Goal: Information Seeking & Learning: Learn about a topic

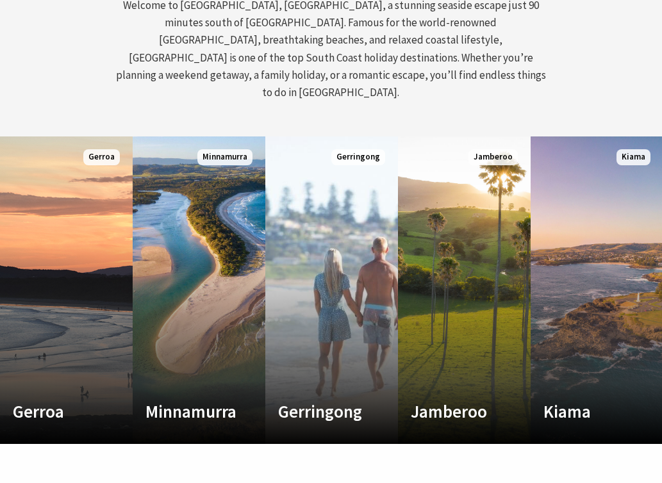
scroll to position [647, 0]
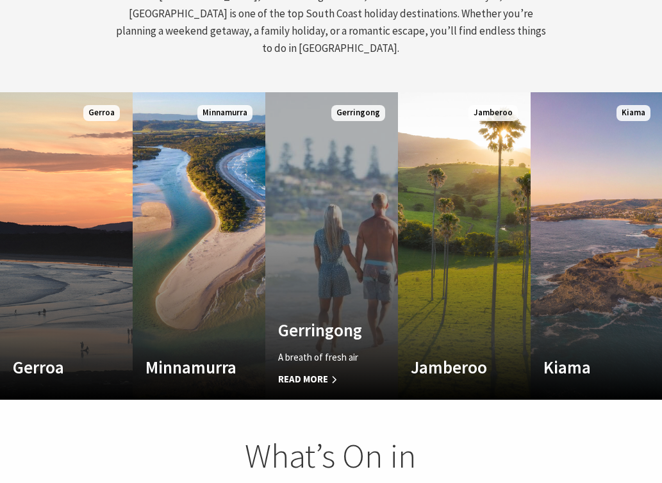
click at [300, 320] on h4 "Gerringong" at bounding box center [321, 330] width 87 height 21
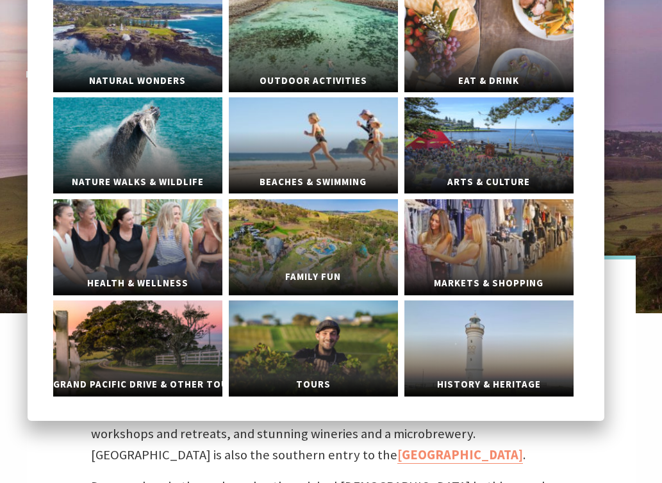
scroll to position [115, 0]
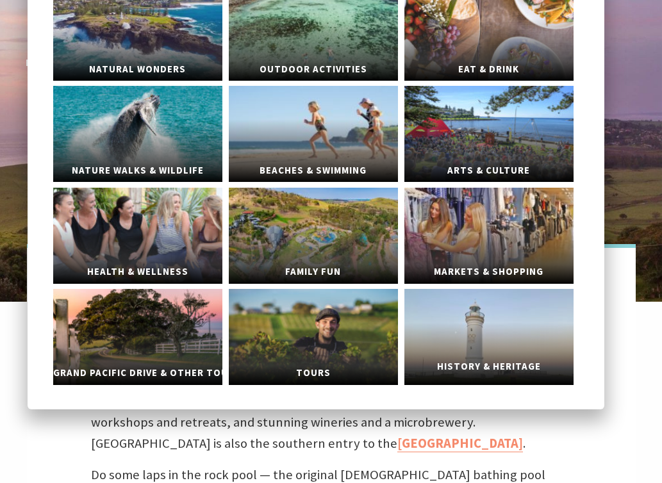
click at [511, 334] on link "History & Heritage" at bounding box center [488, 337] width 169 height 96
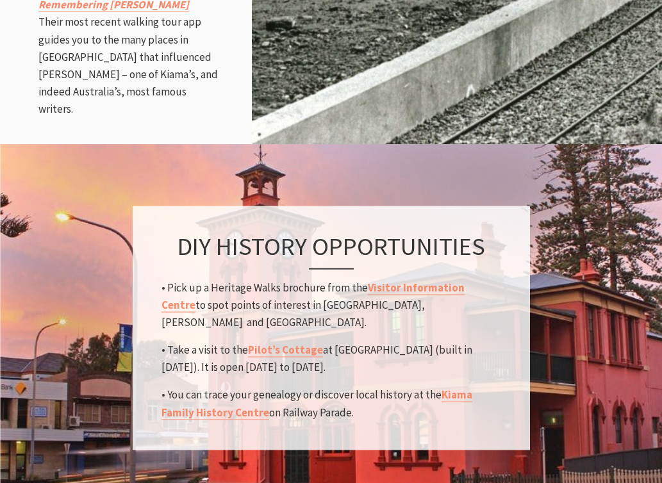
scroll to position [2500, 0]
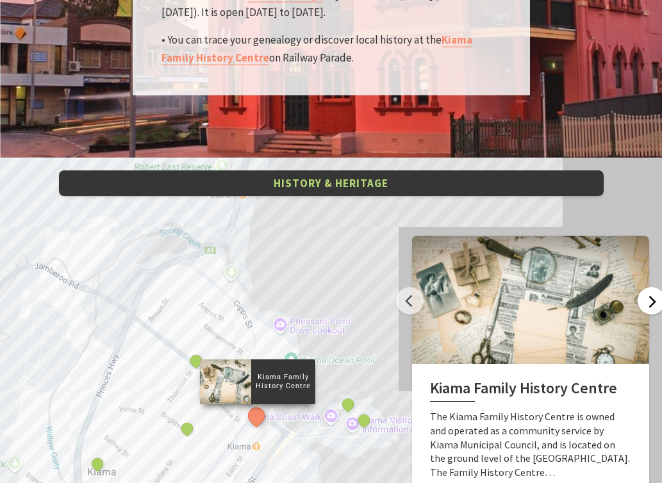
click at [642, 287] on button "Next" at bounding box center [652, 301] width 28 height 28
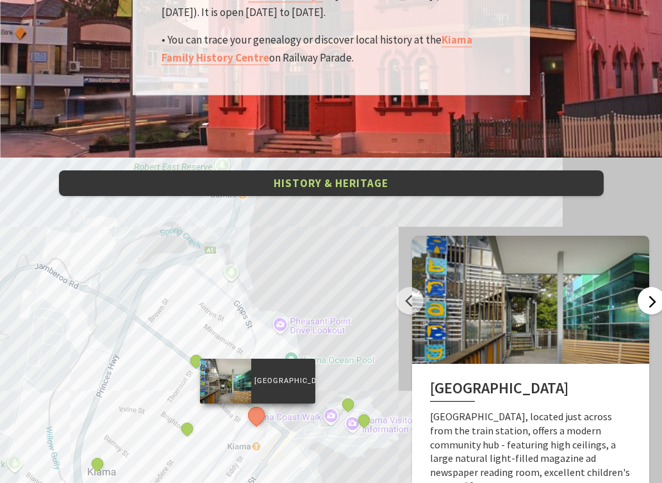
click at [642, 287] on button "Next" at bounding box center [652, 301] width 28 height 28
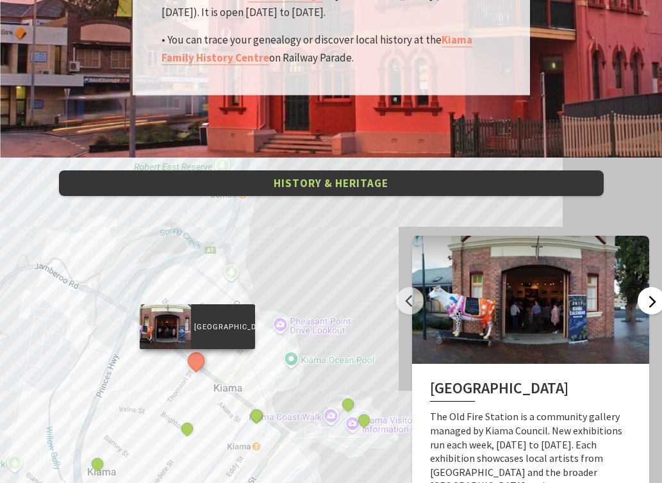
click at [642, 287] on button "Next" at bounding box center [652, 301] width 28 height 28
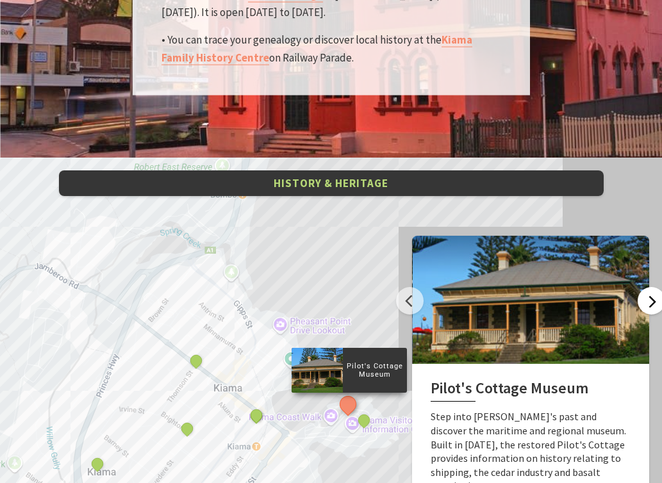
click at [643, 287] on button "Next" at bounding box center [652, 301] width 28 height 28
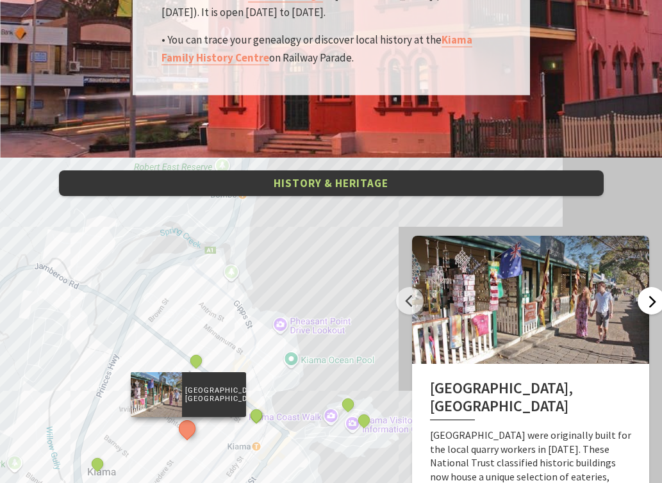
click at [645, 287] on button "Next" at bounding box center [652, 301] width 28 height 28
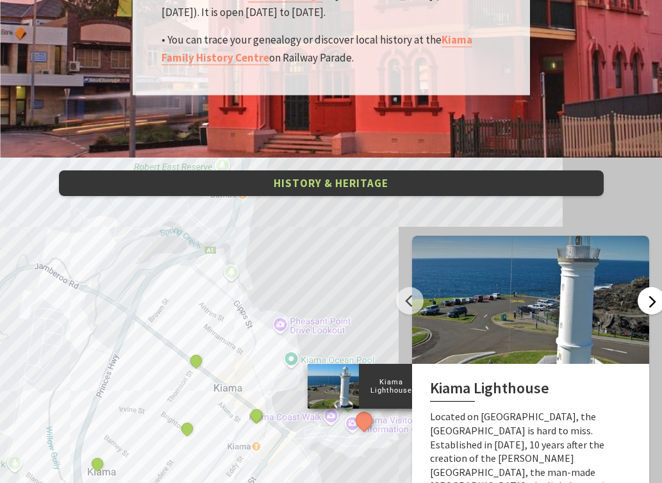
click at [645, 287] on button "Next" at bounding box center [652, 301] width 28 height 28
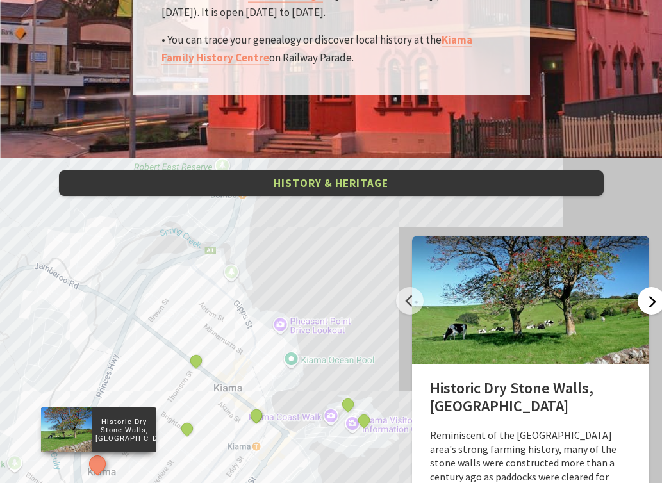
click at [647, 287] on button "Next" at bounding box center [652, 301] width 28 height 28
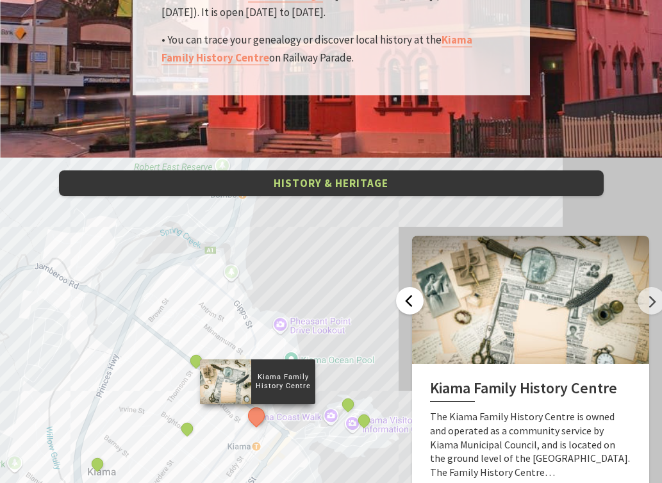
click at [396, 287] on button "Previous" at bounding box center [410, 301] width 28 height 28
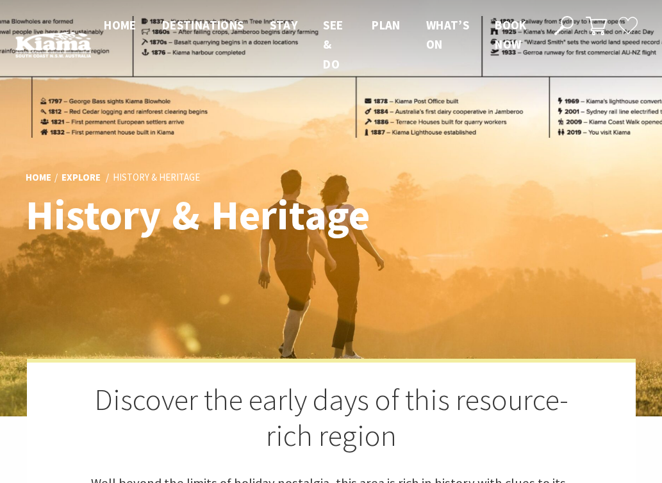
scroll to position [0, 0]
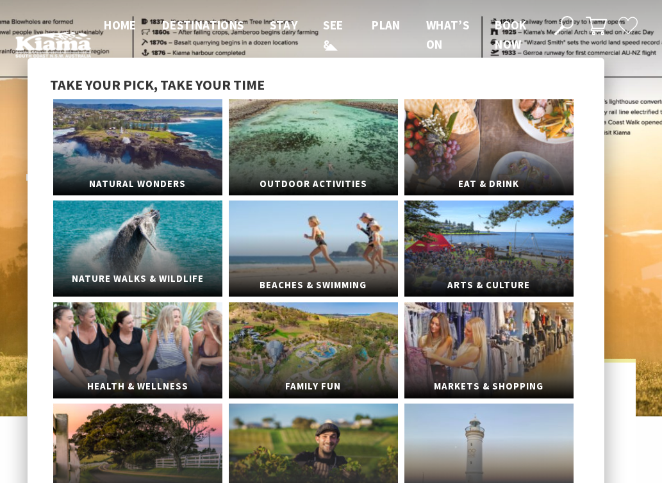
click at [156, 285] on span "Nature Walks & Wildlife" at bounding box center [137, 279] width 169 height 24
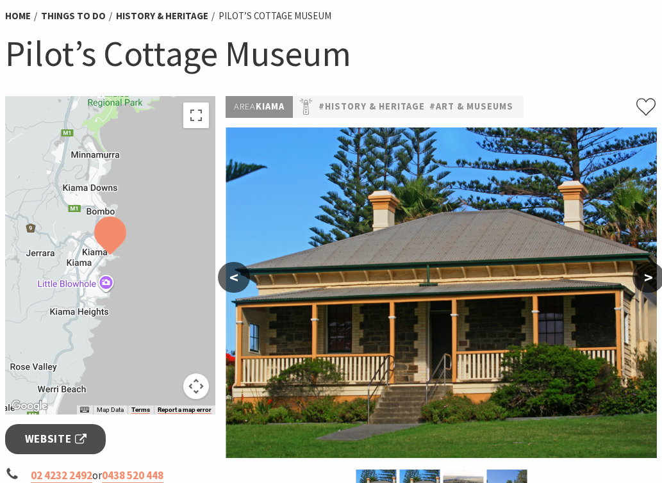
scroll to position [128, 0]
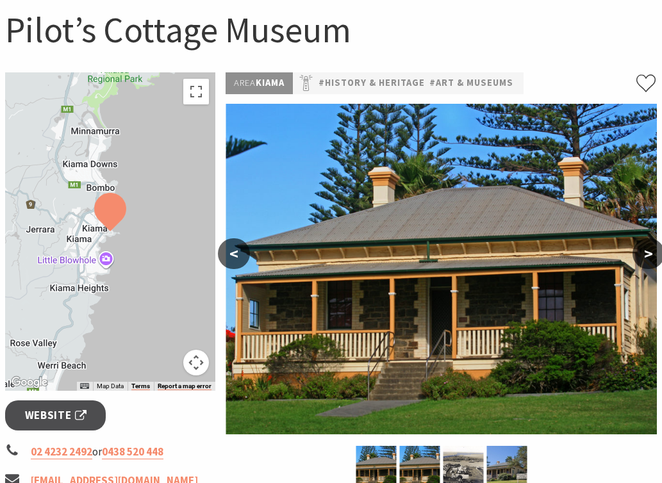
click at [646, 251] on button ">" at bounding box center [648, 253] width 32 height 31
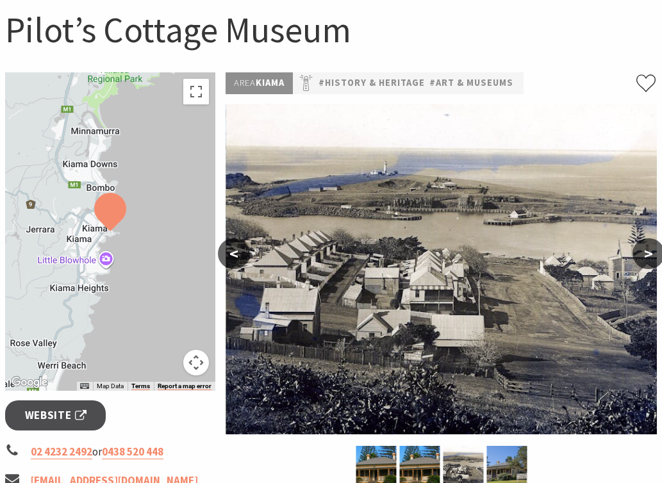
click at [646, 251] on button ">" at bounding box center [648, 253] width 32 height 31
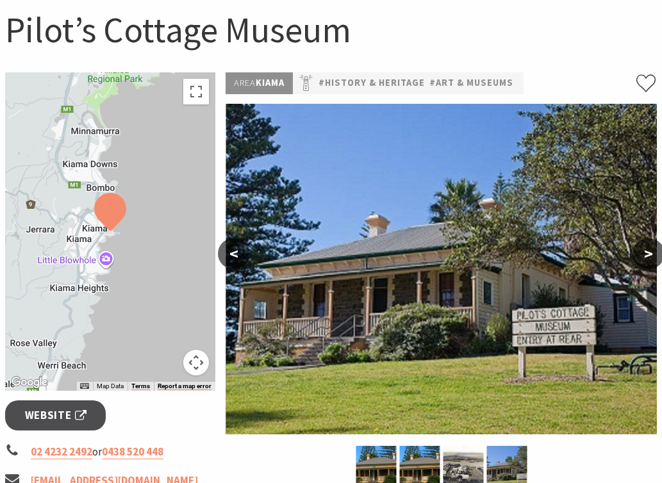
click at [646, 251] on button ">" at bounding box center [648, 253] width 32 height 31
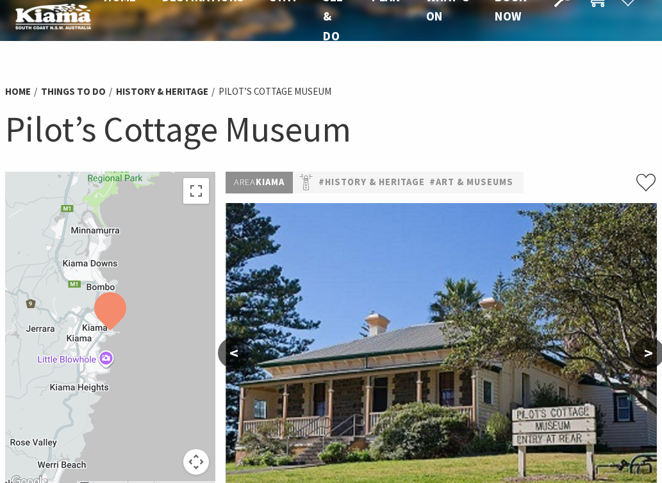
scroll to position [15, 0]
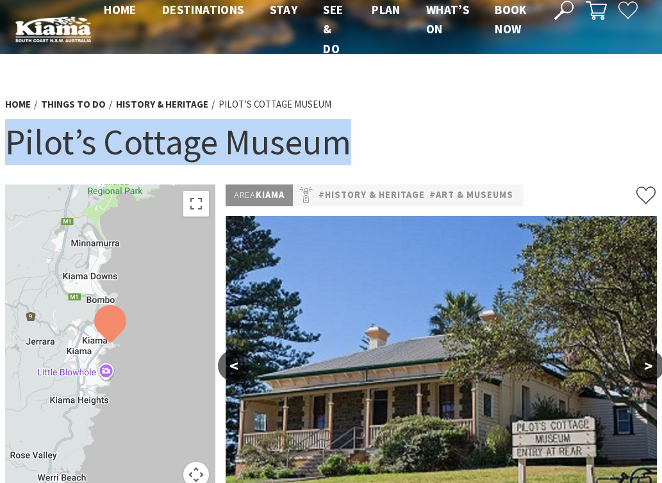
drag, startPoint x: 7, startPoint y: 139, endPoint x: 440, endPoint y: 131, distance: 433.3
click at [440, 131] on h1 "Pilot’s Cottage Museum" at bounding box center [331, 142] width 652 height 46
copy h1 "Pilot’s Cottage Museum"
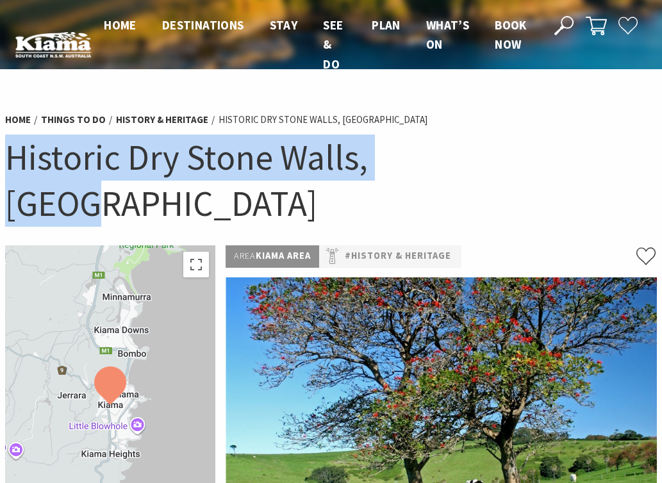
drag, startPoint x: 11, startPoint y: 156, endPoint x: 460, endPoint y: 173, distance: 449.5
click at [460, 173] on h1 "Historic Dry Stone Walls, [GEOGRAPHIC_DATA]" at bounding box center [331, 181] width 652 height 92
copy h1 "Historic Dry Stone Walls, [GEOGRAPHIC_DATA]"
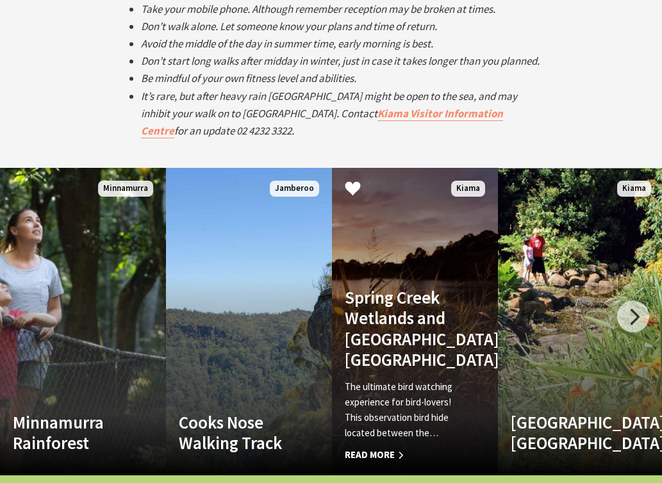
scroll to position [2419, 0]
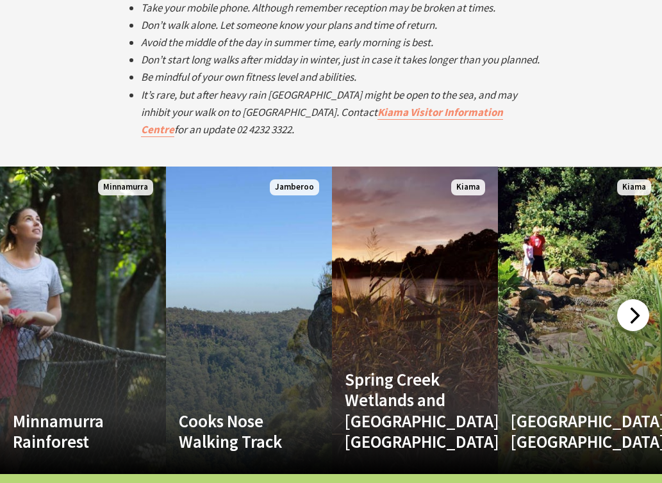
click at [628, 299] on div at bounding box center [633, 315] width 32 height 32
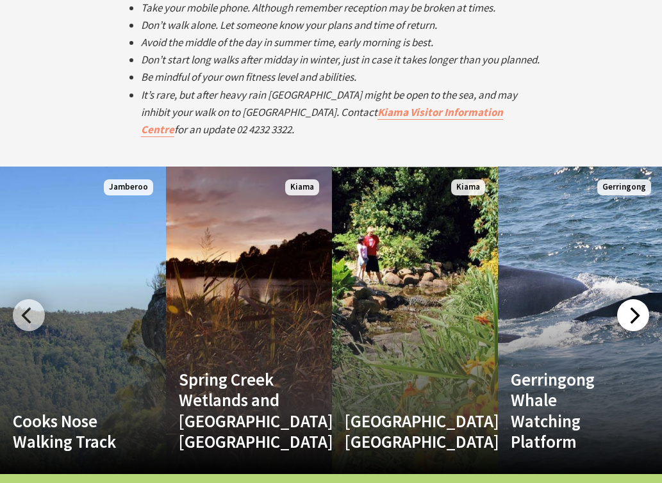
click at [628, 299] on div at bounding box center [633, 315] width 32 height 32
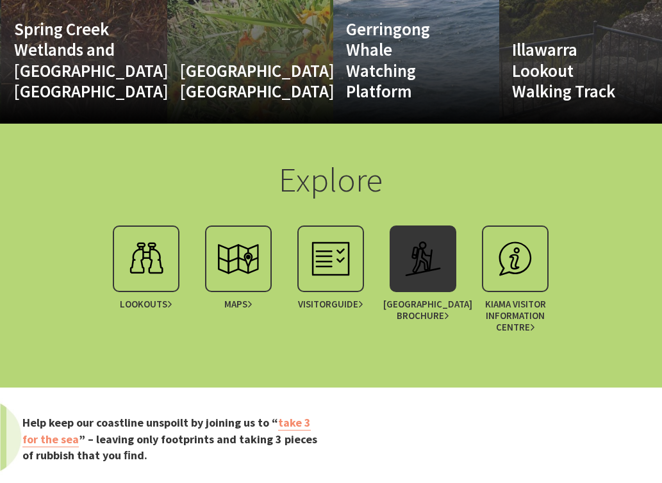
scroll to position [2789, 0]
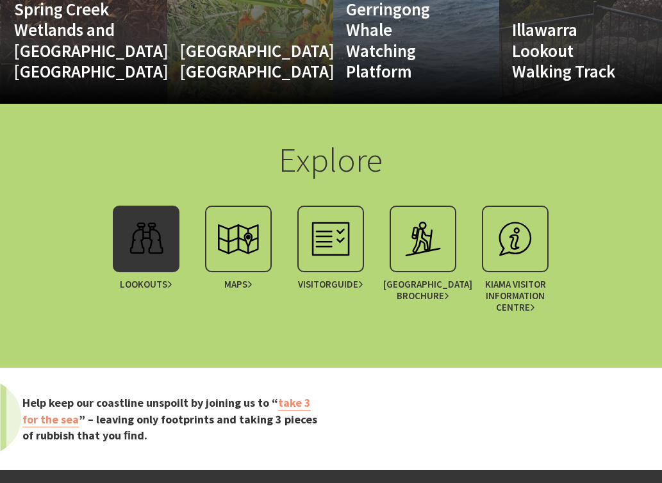
click at [157, 213] on img at bounding box center [145, 238] width 51 height 51
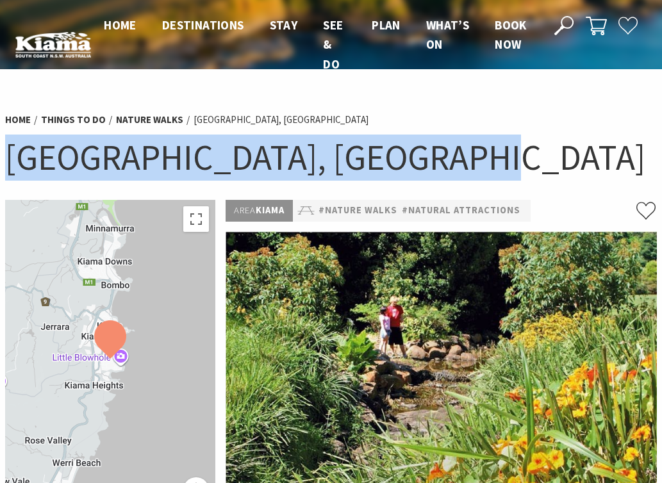
drag, startPoint x: 9, startPoint y: 152, endPoint x: 495, endPoint y: 181, distance: 487.3
click at [495, 181] on div "Home Things To Do Nature Walks Bonaira Native Gardens, Kiama Bonaira Native Gar…" at bounding box center [331, 151] width 662 height 95
copy h1 "Bonaira Native Gardens, Kiama"
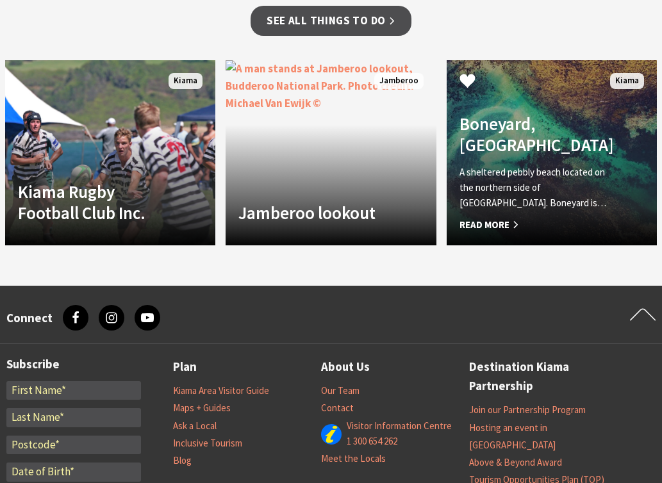
scroll to position [1069, 0]
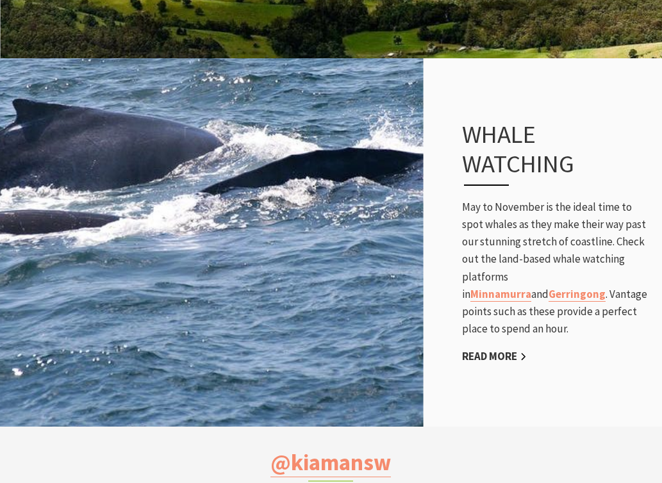
scroll to position [1998, 0]
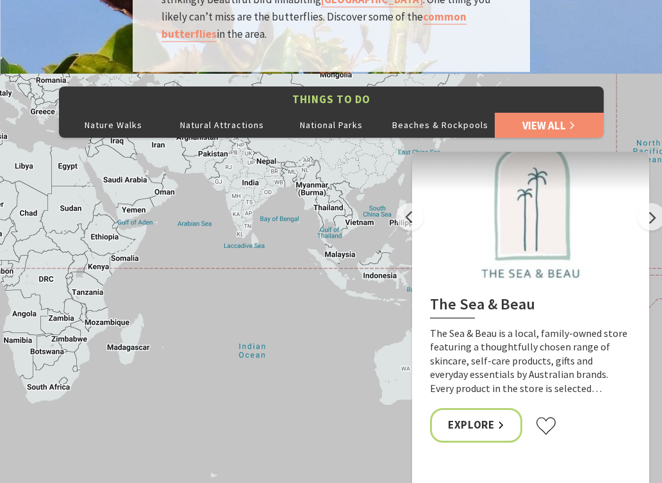
scroll to position [2208, 0]
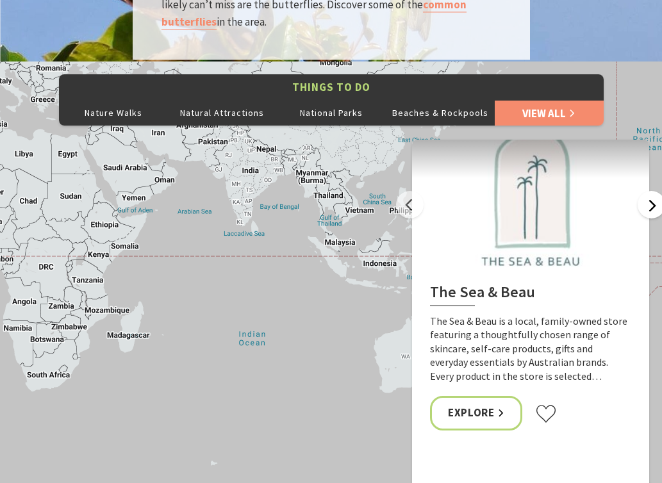
click at [647, 191] on button "Next" at bounding box center [652, 205] width 28 height 28
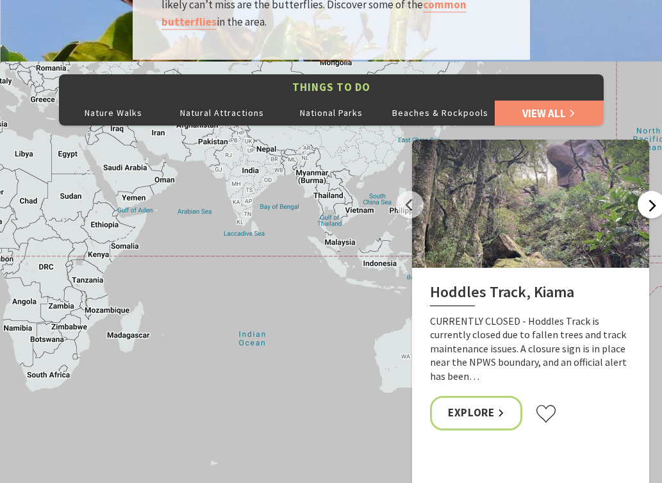
click at [647, 191] on button "Next" at bounding box center [652, 205] width 28 height 28
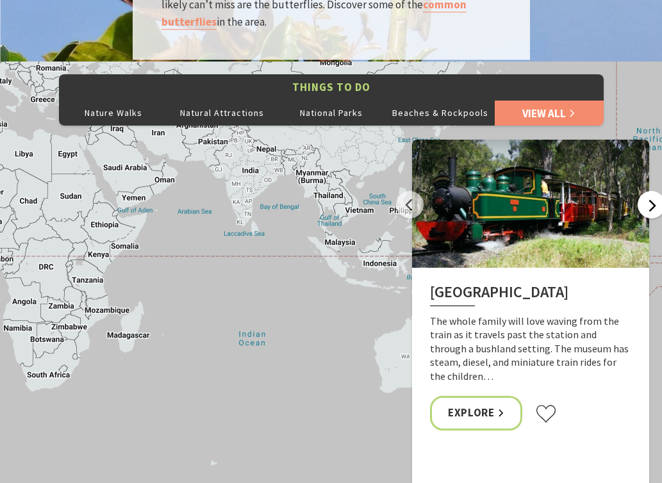
click at [647, 191] on button "Next" at bounding box center [652, 205] width 28 height 28
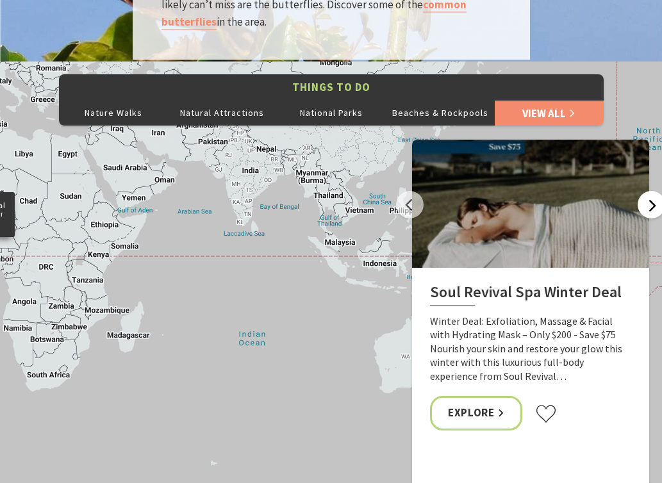
click at [647, 191] on button "Next" at bounding box center [652, 205] width 28 height 28
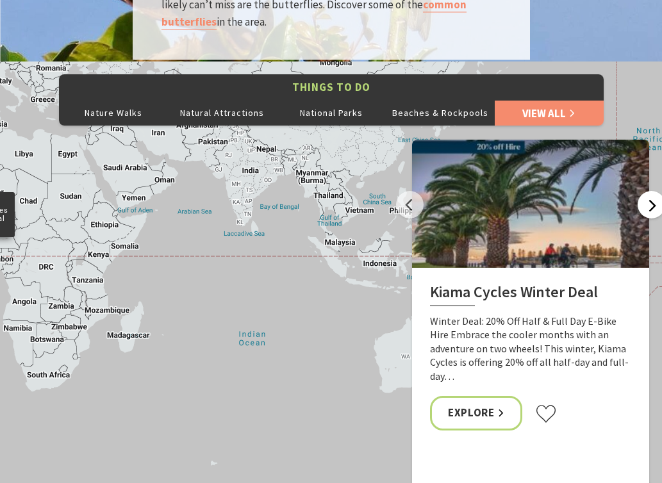
click at [647, 191] on button "Next" at bounding box center [652, 205] width 28 height 28
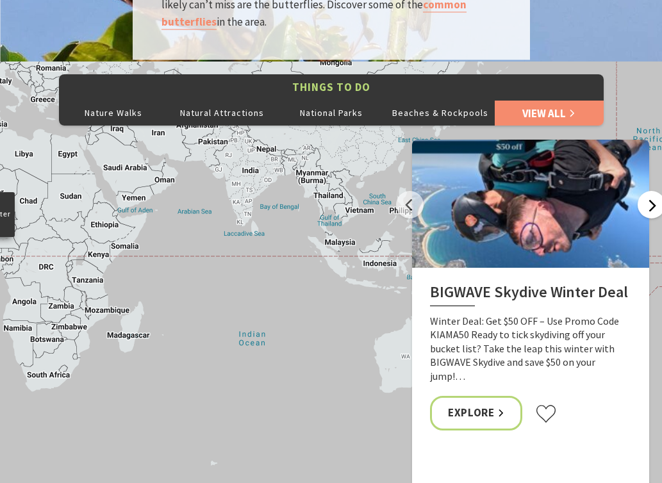
click at [646, 191] on button "Next" at bounding box center [652, 205] width 28 height 28
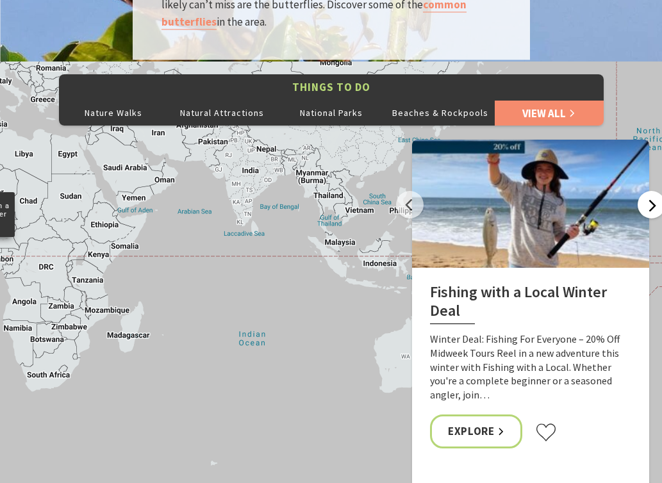
click at [652, 191] on button "Next" at bounding box center [652, 205] width 28 height 28
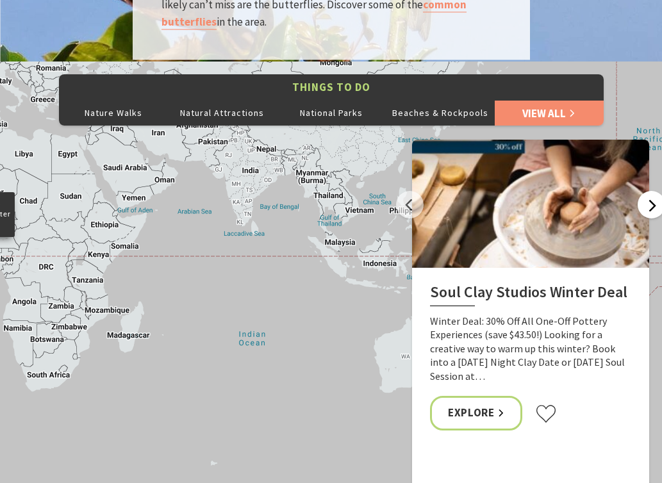
click at [650, 191] on button "Next" at bounding box center [652, 205] width 28 height 28
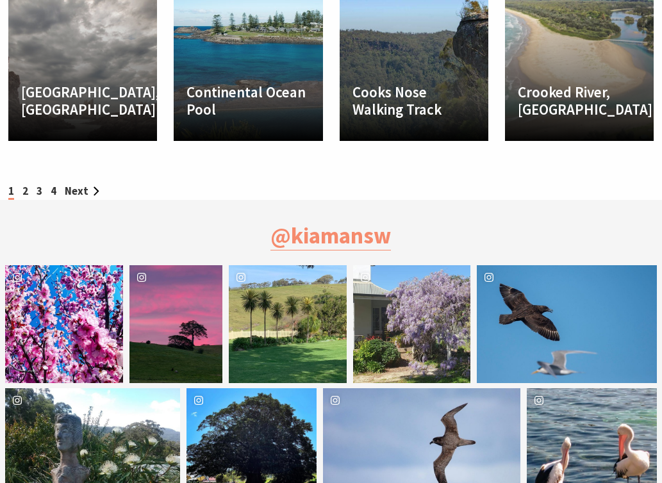
scroll to position [3526, 0]
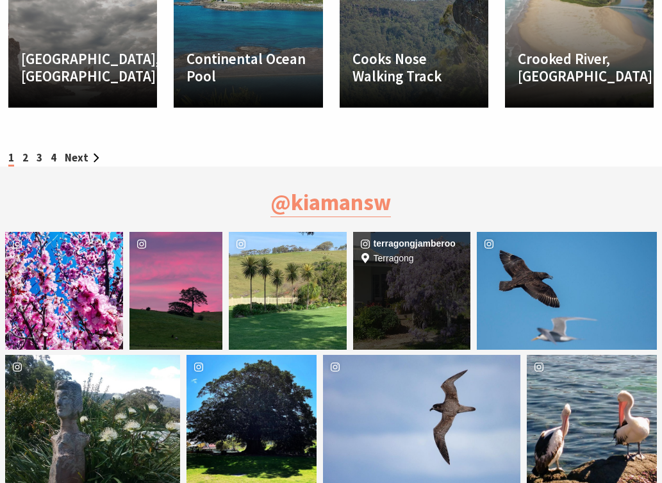
click at [406, 256] on div "terragongjamberoo Location Terragong" at bounding box center [412, 291] width 118 height 118
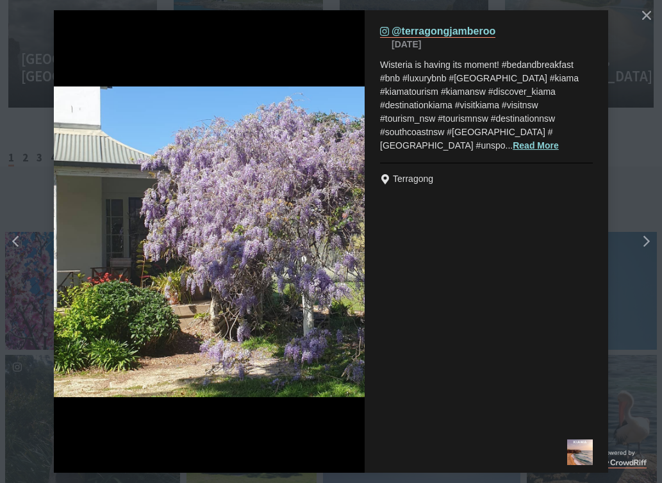
click at [617, 91] on button "details for image" at bounding box center [331, 241] width 662 height 483
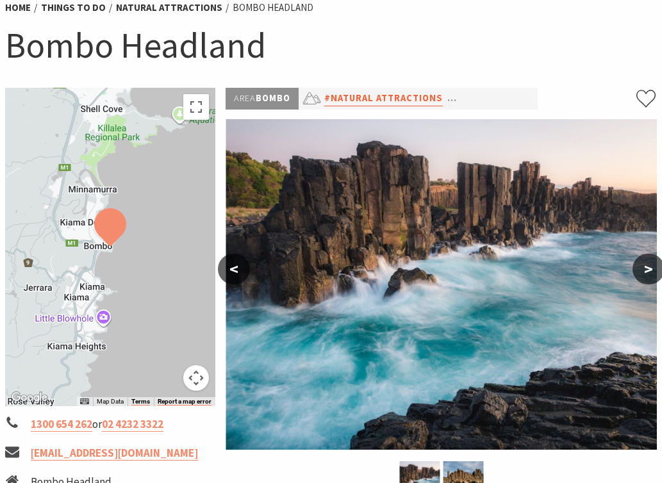
scroll to position [119, 0]
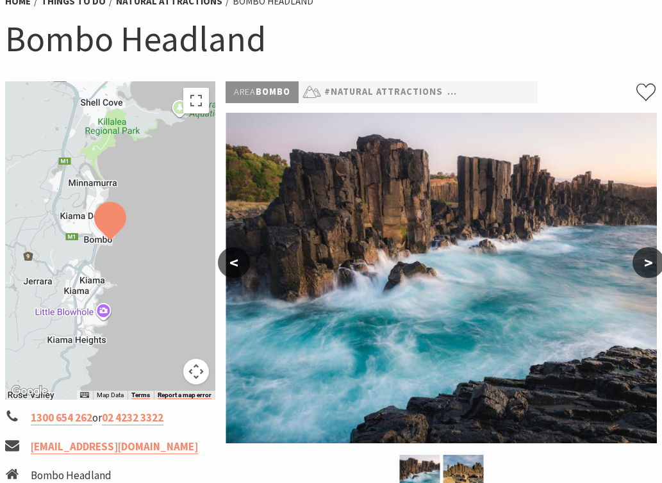
click at [648, 271] on button ">" at bounding box center [648, 262] width 32 height 31
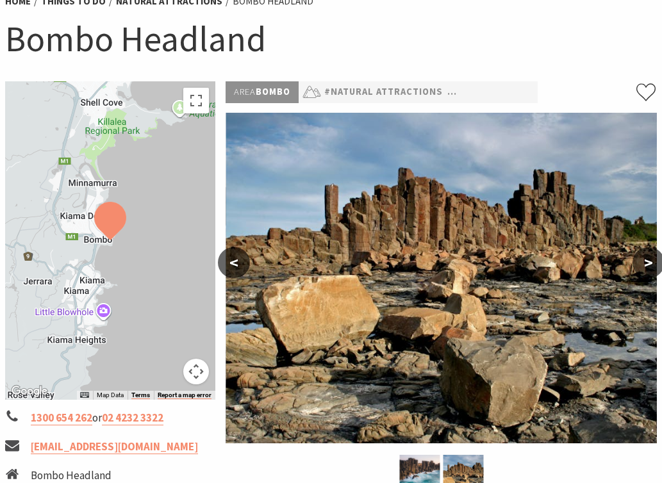
click at [648, 271] on button ">" at bounding box center [648, 262] width 32 height 31
click at [647, 257] on button ">" at bounding box center [648, 262] width 32 height 31
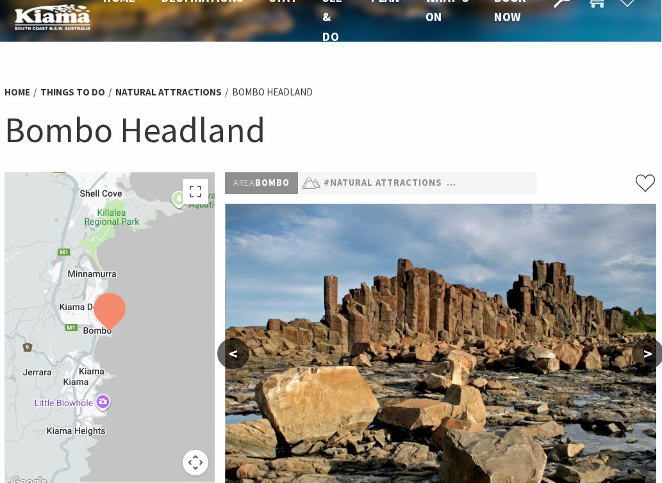
scroll to position [31, 1]
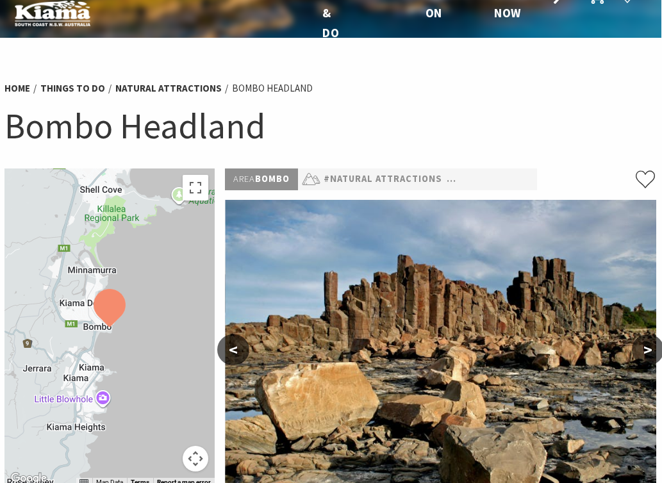
click at [15, 135] on h1 "Bombo Headland" at bounding box center [330, 126] width 652 height 46
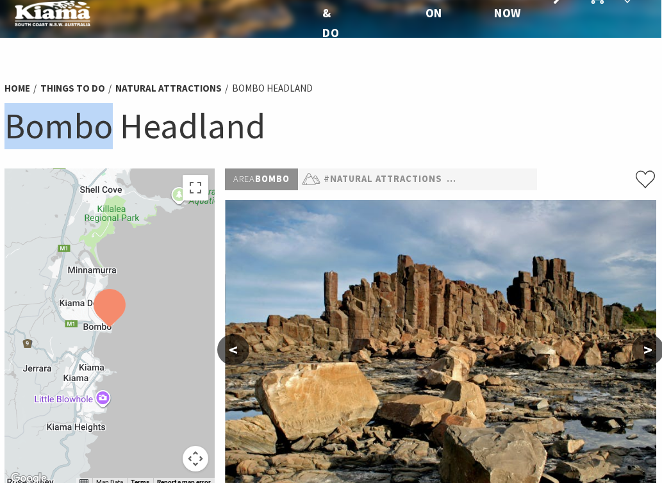
click at [15, 135] on h1 "Bombo Headland" at bounding box center [330, 126] width 652 height 46
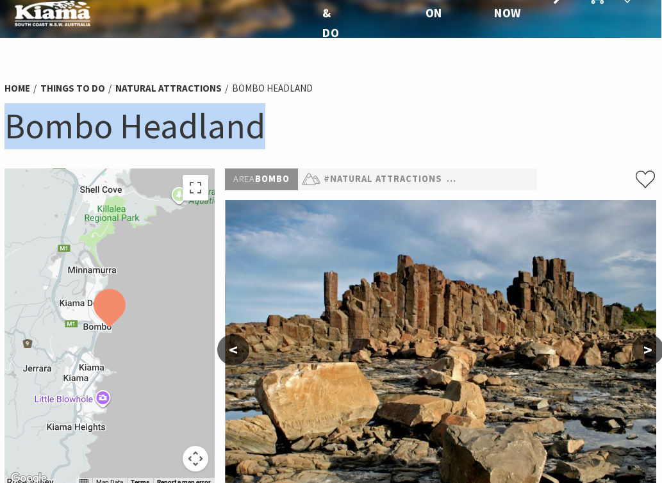
copy section "Bombo Headland"
